Goal: Information Seeking & Learning: Check status

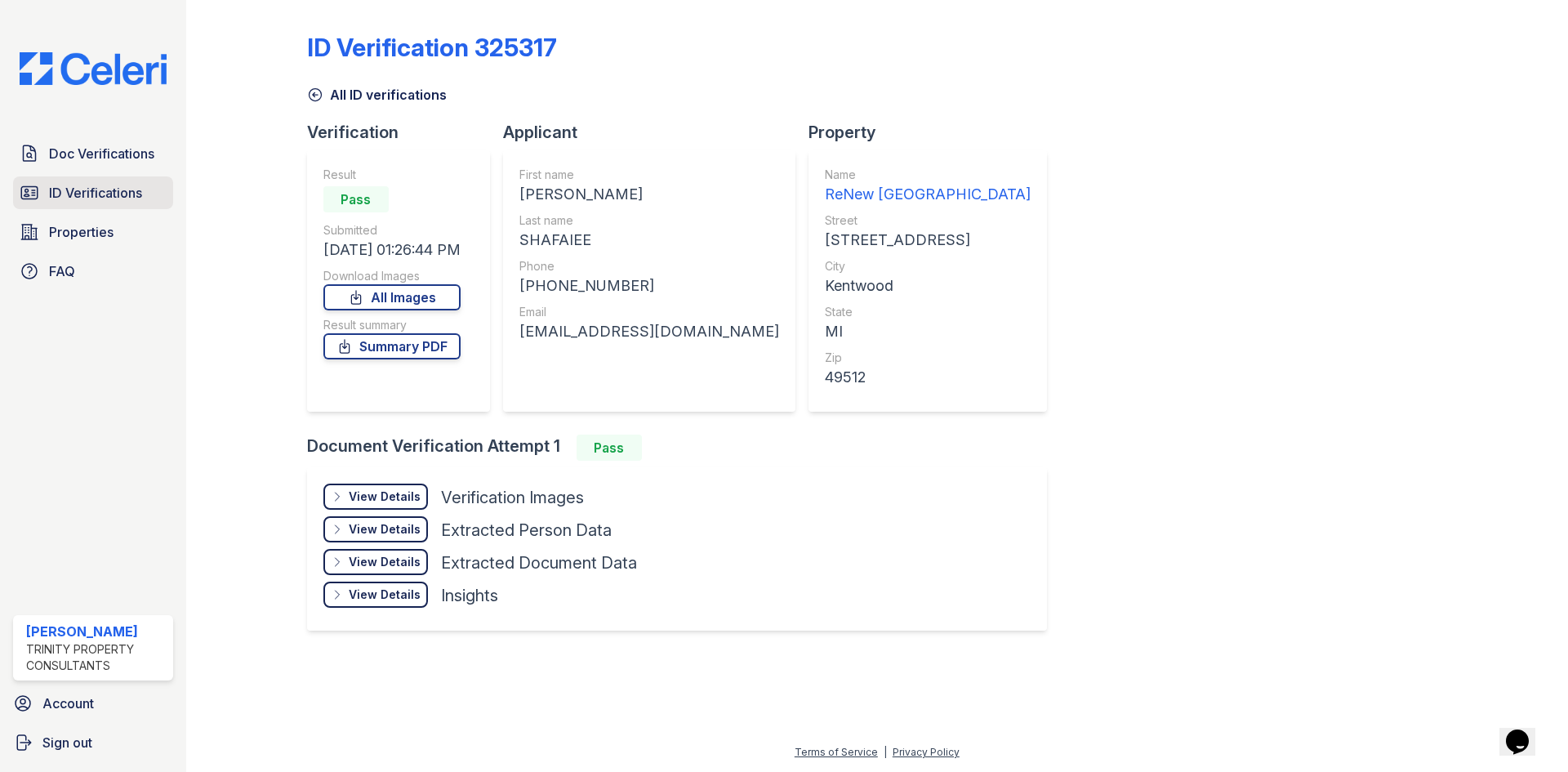
click at [115, 187] on span "ID Verifications" at bounding box center [95, 192] width 93 height 20
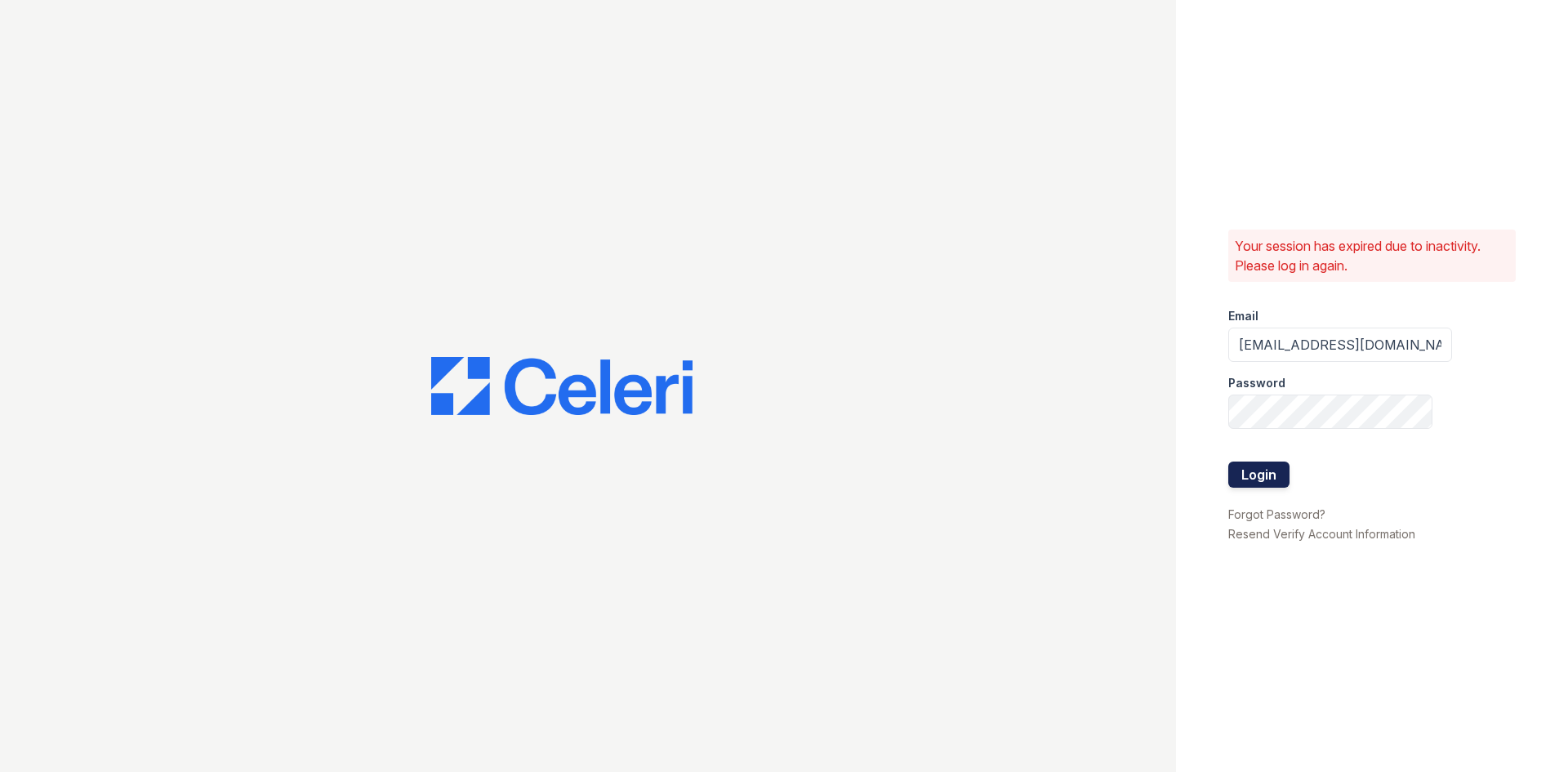
click at [1235, 467] on button "Login" at bounding box center [1259, 474] width 61 height 26
click at [1240, 479] on button "Login" at bounding box center [1259, 474] width 61 height 26
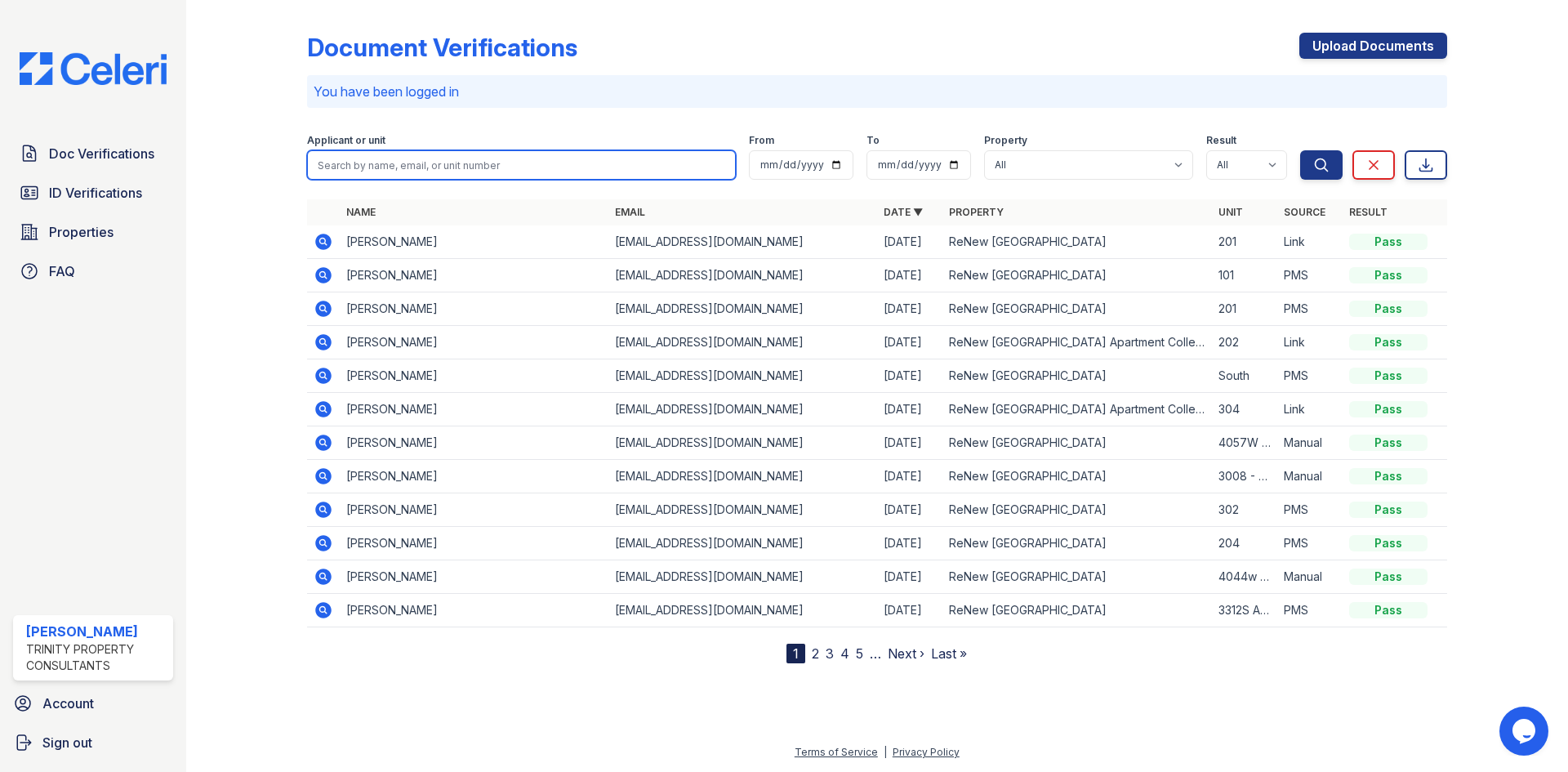
click at [549, 165] on input "search" at bounding box center [521, 165] width 429 height 29
type input "[PERSON_NAME]"
click at [1300, 150] on button "Search" at bounding box center [1321, 165] width 42 height 29
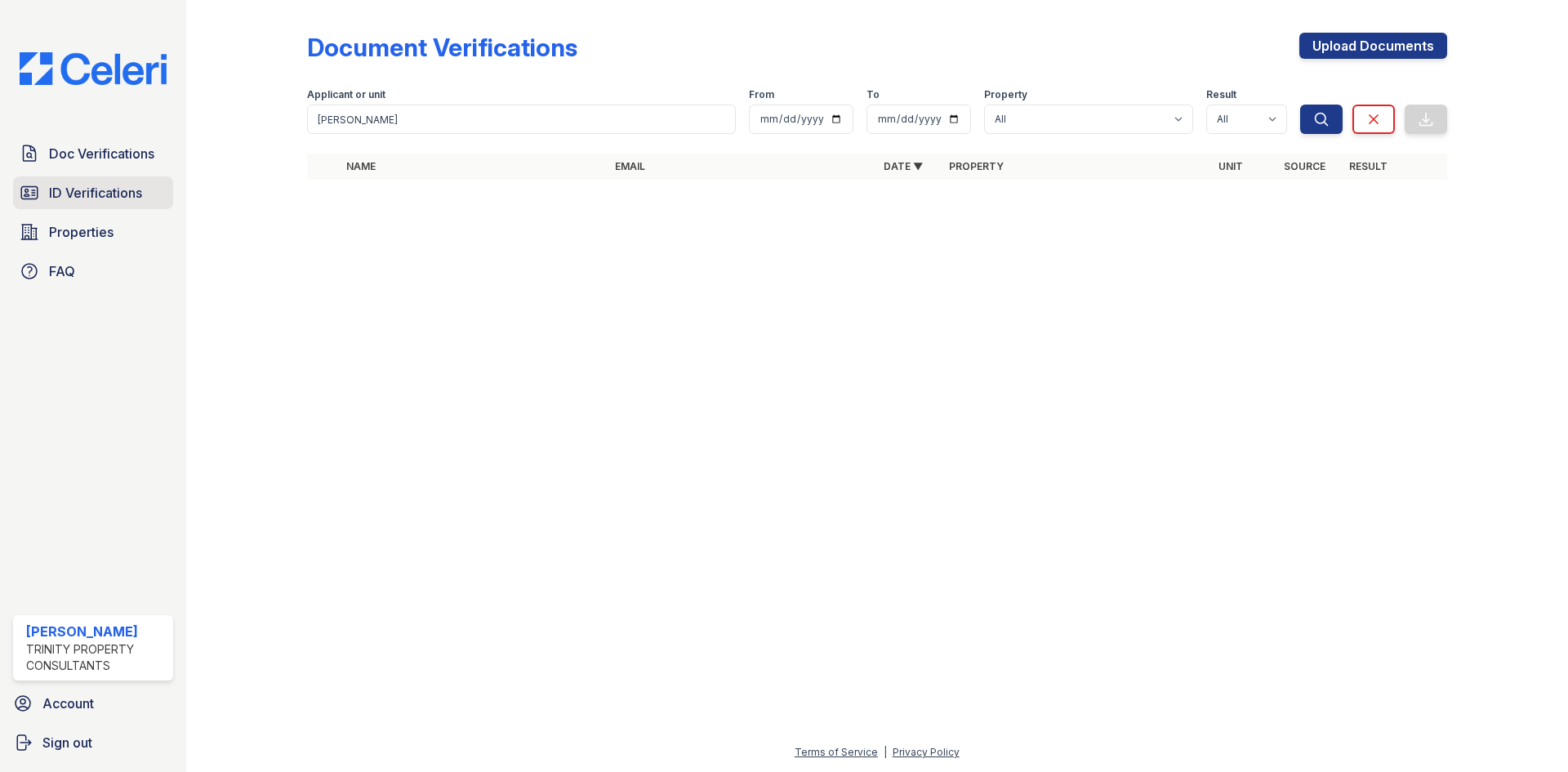
click at [126, 192] on span "ID Verifications" at bounding box center [95, 192] width 93 height 20
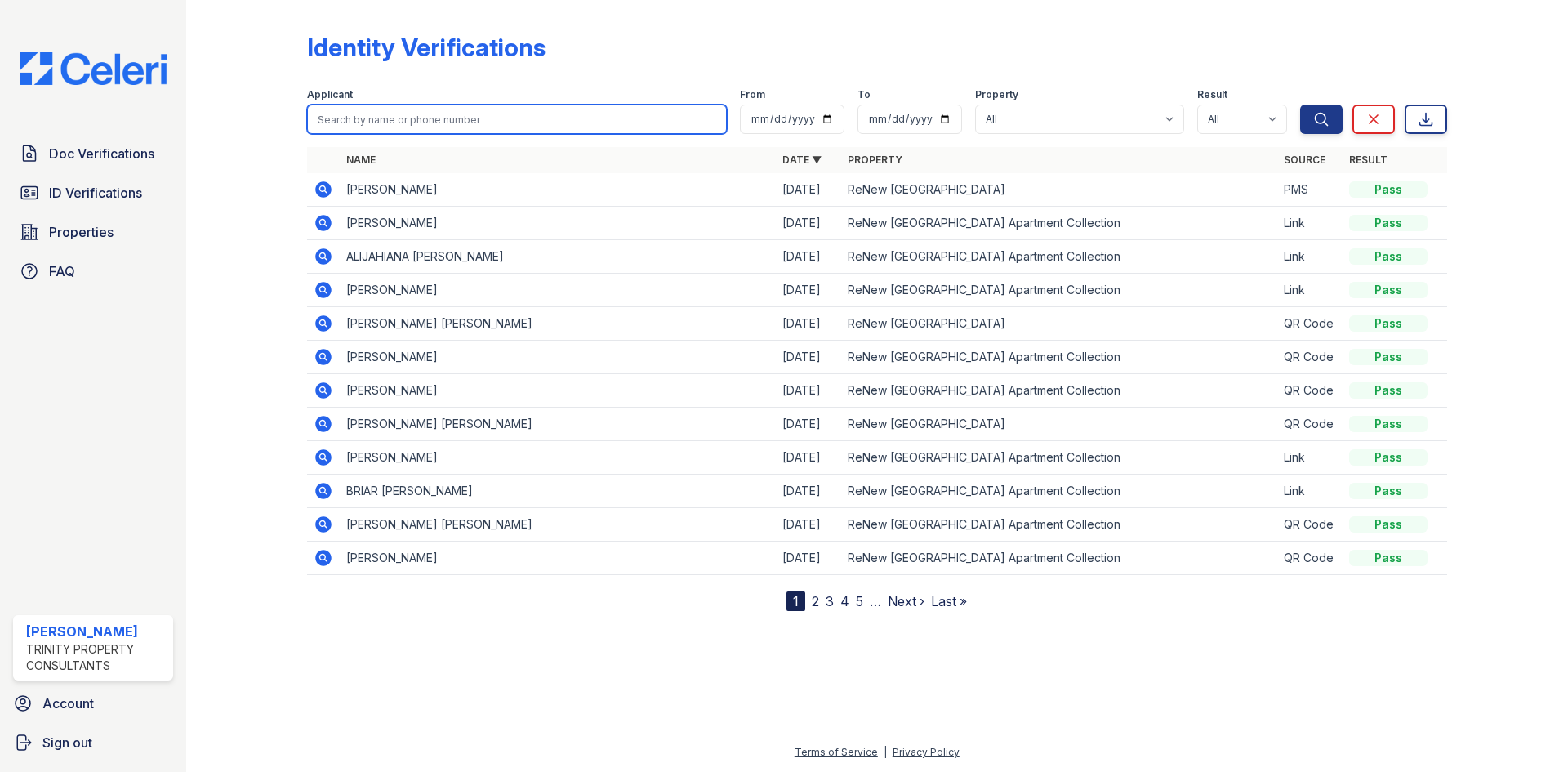
click at [423, 126] on input "search" at bounding box center [517, 120] width 420 height 29
type input "feldpausch"
click at [1300, 105] on button "Search" at bounding box center [1321, 120] width 42 height 29
